Goal: Task Accomplishment & Management: Use online tool/utility

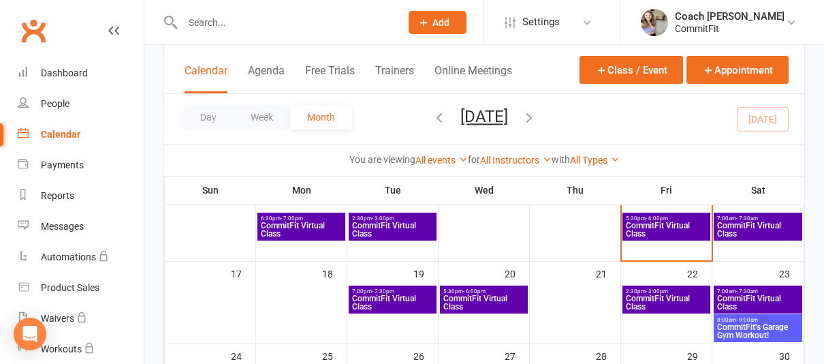
scroll to position [256, 0]
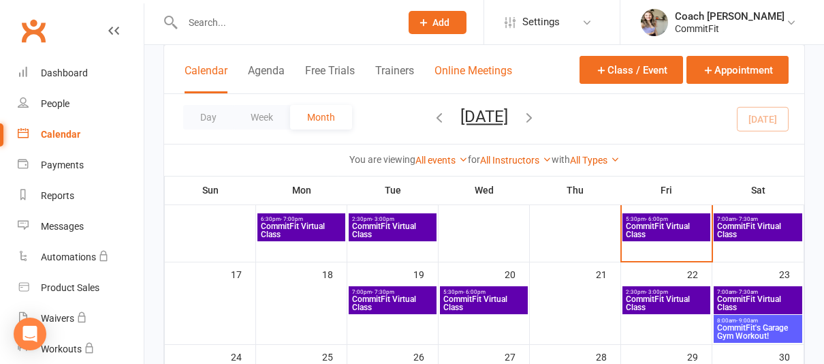
click at [472, 66] on button "Online Meetings" at bounding box center [473, 78] width 78 height 29
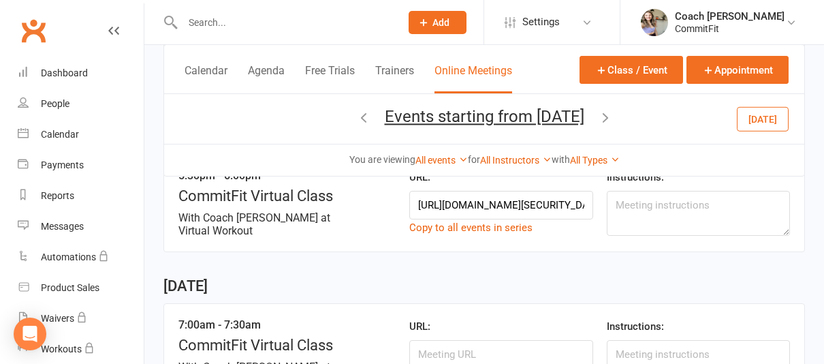
scroll to position [530, 0]
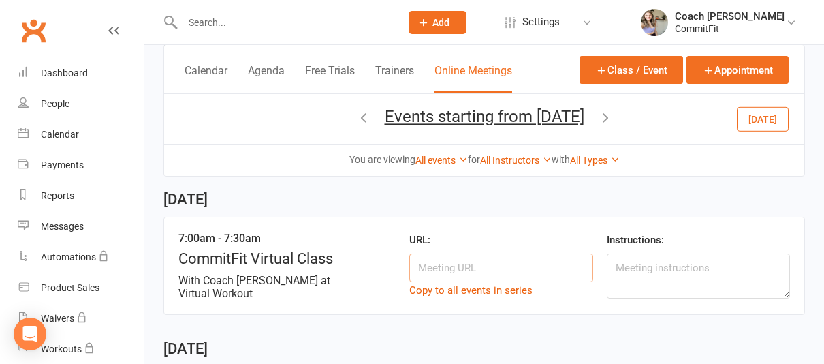
click at [438, 254] on input at bounding box center [500, 267] width 183 height 29
paste input "[URL][DOMAIN_NAME][SECURITY_DATA]"
type input "[URL][DOMAIN_NAME][SECURITY_DATA]"
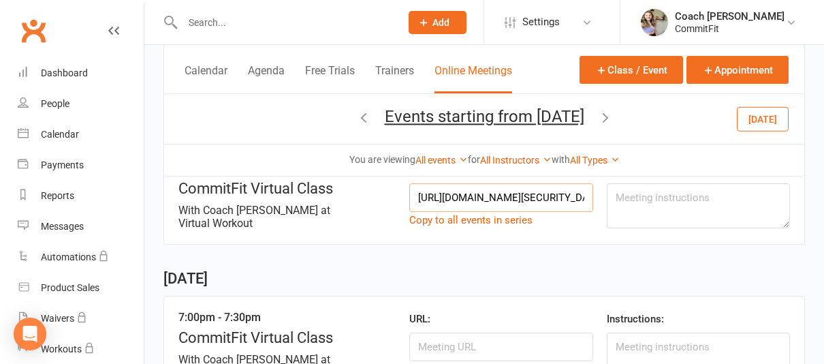
scroll to position [626, 0]
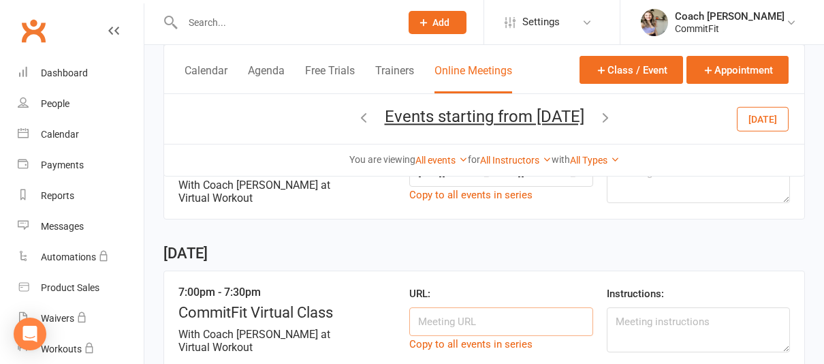
click at [483, 317] on input at bounding box center [500, 321] width 183 height 29
paste input "[URL][DOMAIN_NAME][SECURITY_DATA]"
type input "[URL][DOMAIN_NAME][SECURITY_DATA]"
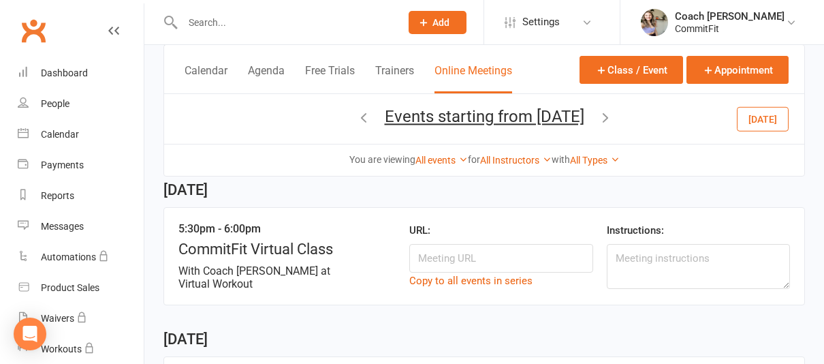
scroll to position [822, 0]
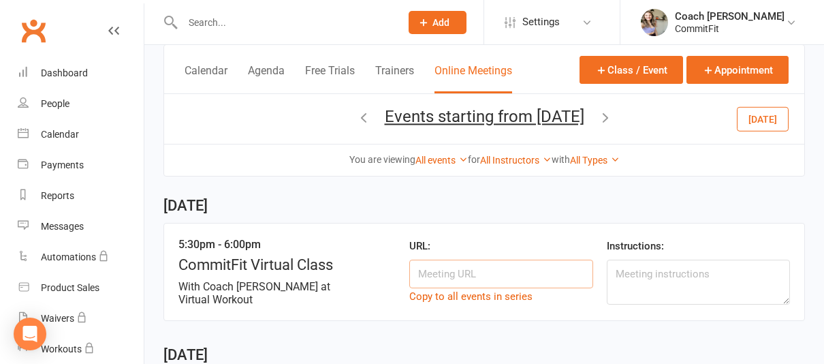
click at [483, 272] on input at bounding box center [500, 273] width 183 height 29
paste input "[URL][DOMAIN_NAME][SECURITY_DATA]"
type input "[URL][DOMAIN_NAME][SECURITY_DATA]"
click at [525, 223] on div "5:30pm - 6:00pm CommitFit Virtual Class With Coach [PERSON_NAME] at Virtual Wor…" at bounding box center [483, 272] width 641 height 98
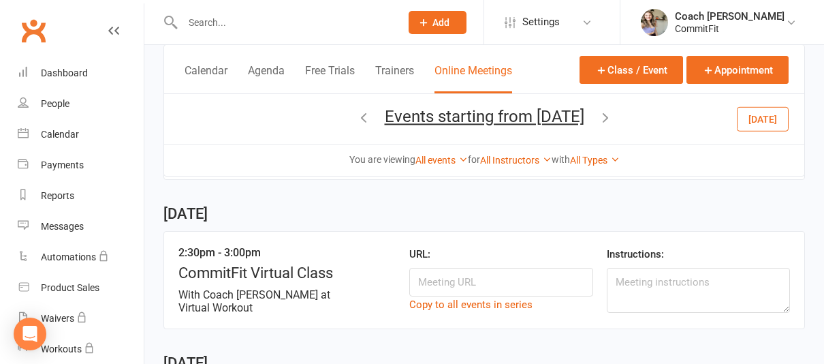
scroll to position [968, 0]
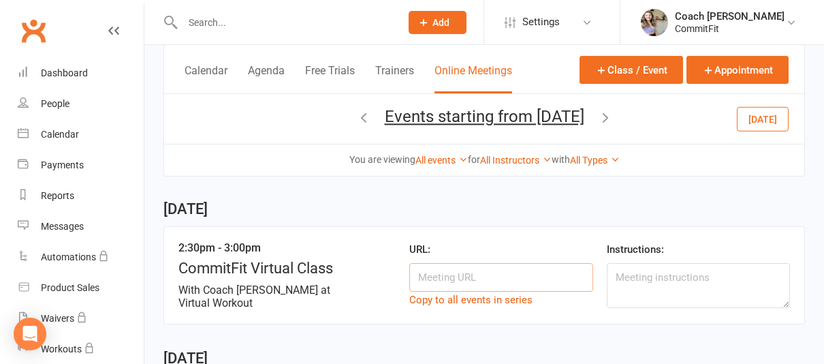
click at [492, 270] on input at bounding box center [500, 277] width 183 height 29
paste input "[URL][DOMAIN_NAME][SECURITY_DATA]"
type input "[URL][DOMAIN_NAME][SECURITY_DATA]"
click at [595, 227] on div "2:30pm - 3:00pm CommitFit Virtual Class With Coach [PERSON_NAME] at Virtual Wor…" at bounding box center [483, 275] width 641 height 98
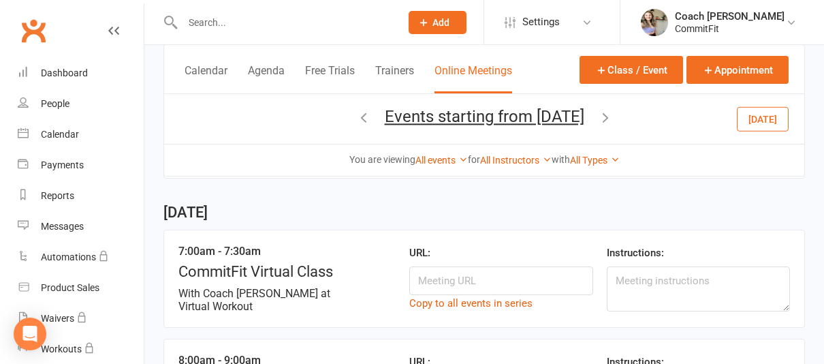
scroll to position [1117, 0]
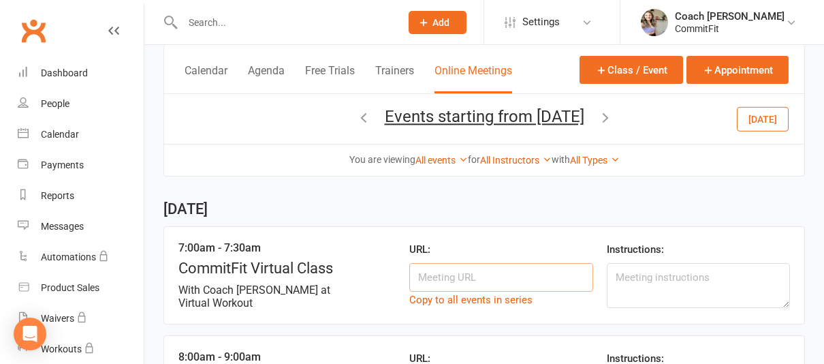
click at [499, 263] on input at bounding box center [500, 277] width 183 height 29
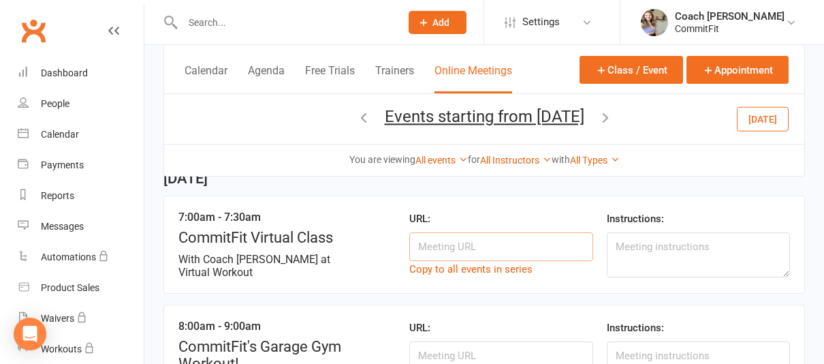
scroll to position [1147, 0]
paste input "[URL][DOMAIN_NAME][SECURITY_DATA]"
type input "[URL][DOMAIN_NAME][SECURITY_DATA]"
